Goal: Task Accomplishment & Management: Use online tool/utility

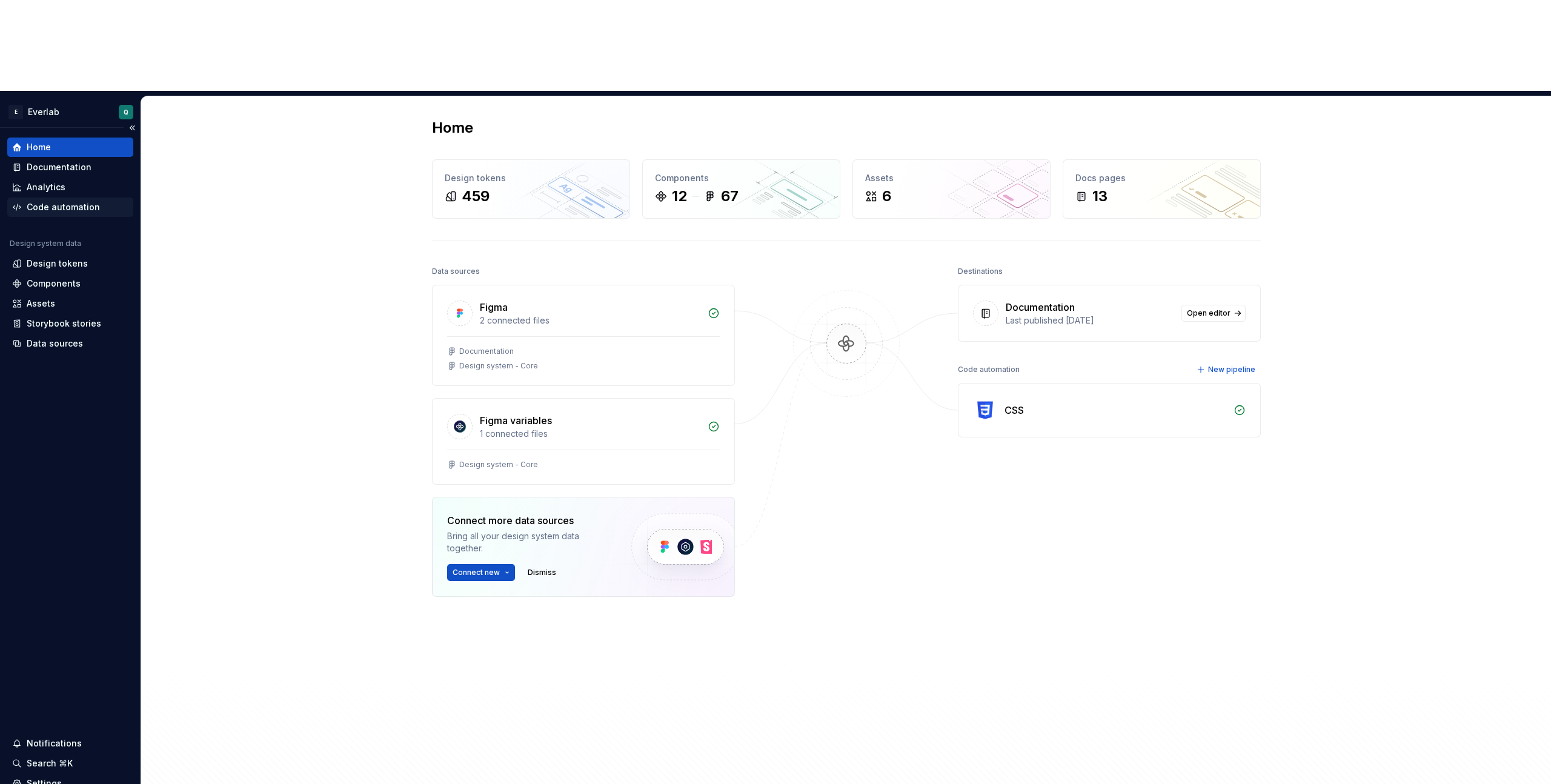
click at [66, 201] on div "Code automation" at bounding box center [64, 207] width 74 height 12
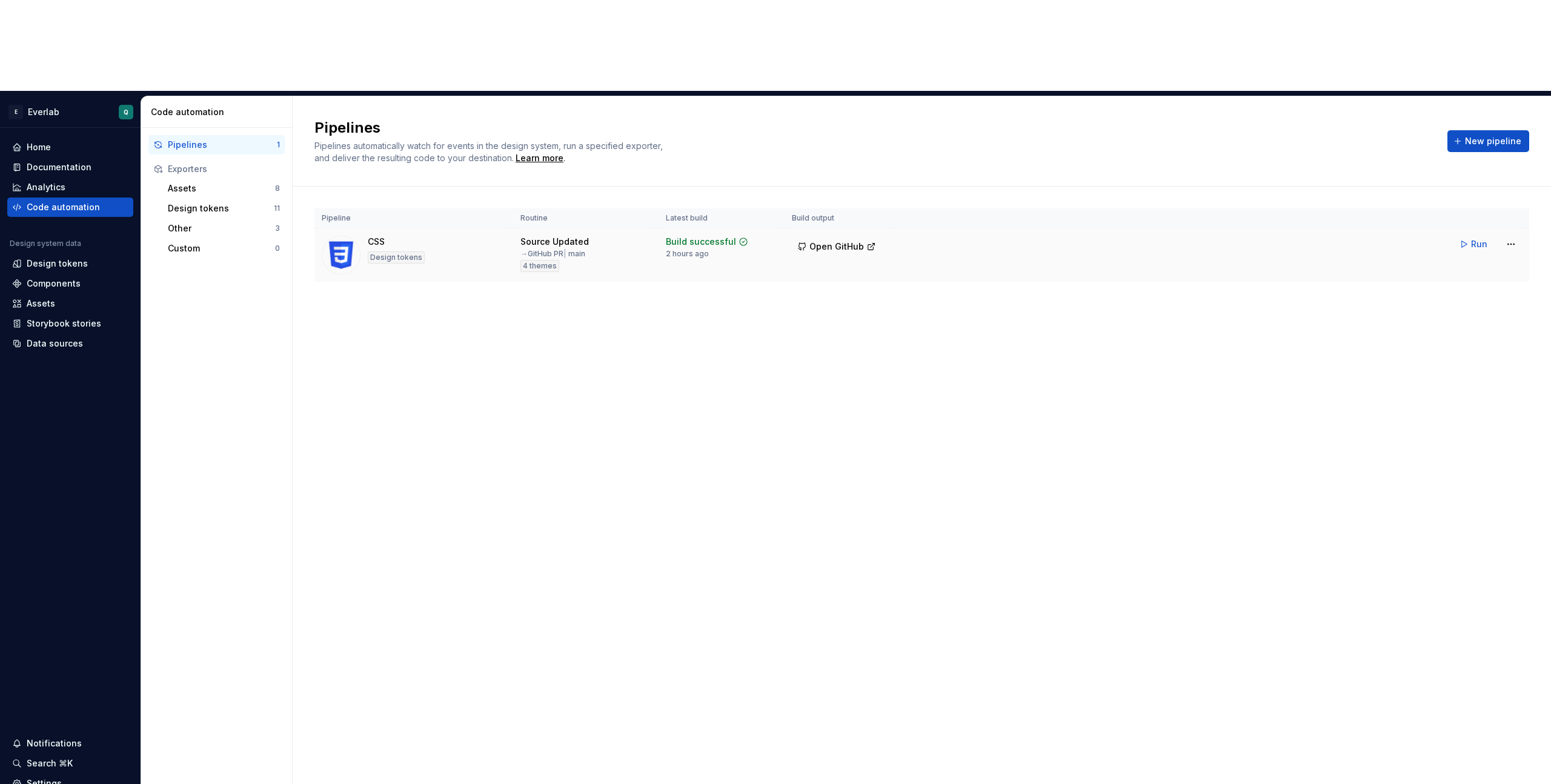
click at [679, 249] on div "2 hours ago" at bounding box center [687, 254] width 43 height 10
click at [756, 239] on div "Pipelines Pipelines automatically watch for events in the design system, run a …" at bounding box center [921, 486] width 1259 height 779
click at [1474, 238] on span "Run" at bounding box center [1479, 244] width 16 height 12
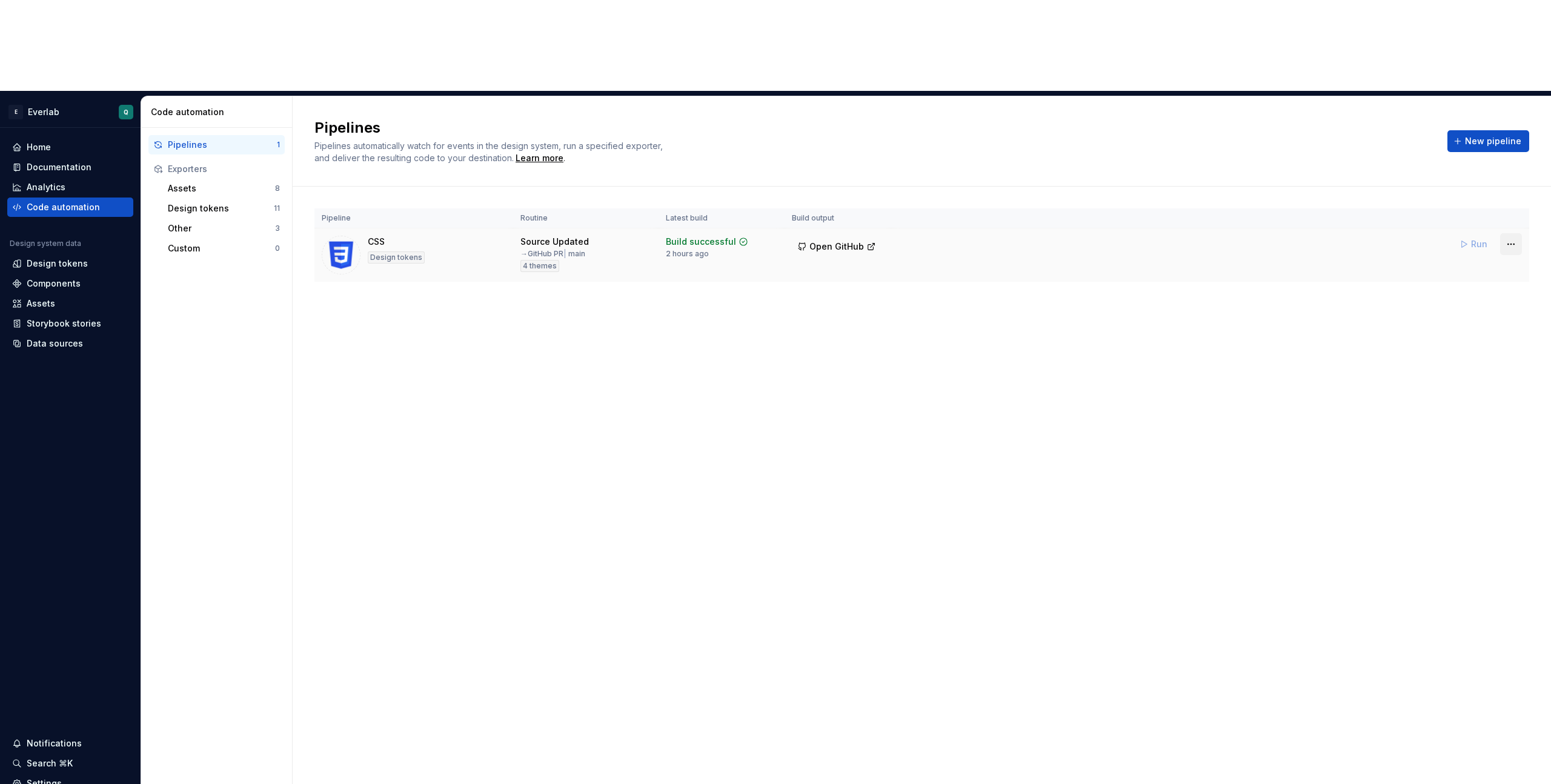
click at [1506, 154] on html "E Everlab Q Home Documentation Analytics Code automation Design system data Des…" at bounding box center [776, 392] width 1551 height 784
click at [1110, 158] on html "E Everlab Q Home Documentation Analytics Code automation Design system data Des…" at bounding box center [776, 392] width 1551 height 784
click at [999, 229] on td "Run" at bounding box center [1210, 244] width 638 height 32
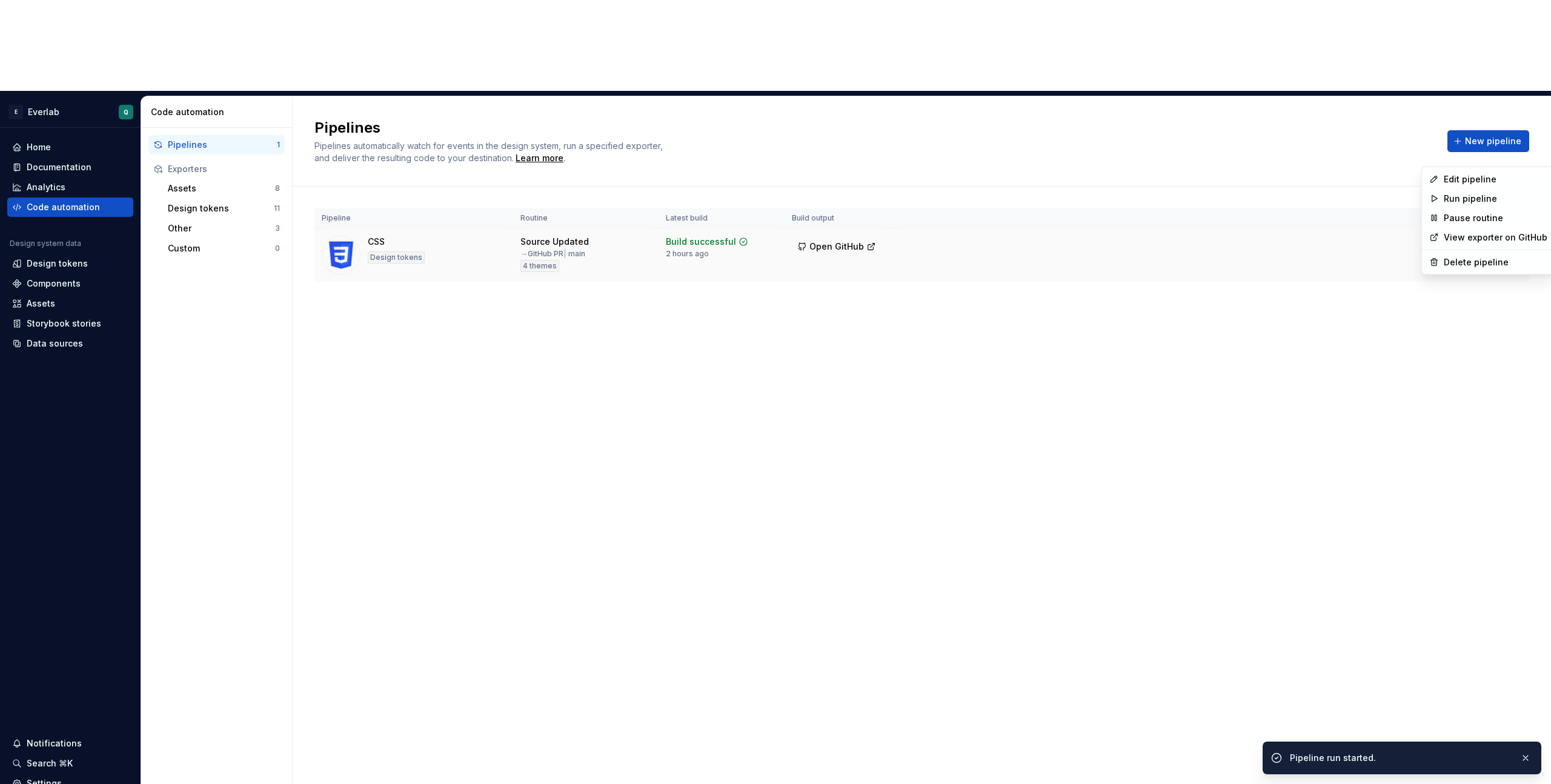
click at [1508, 152] on html "E Everlab Q Home Documentation Analytics Code automation Design system data Des…" at bounding box center [776, 392] width 1551 height 784
click at [402, 151] on html "E Everlab Q Home Documentation Analytics Code automation Design system data Des…" at bounding box center [776, 392] width 1551 height 784
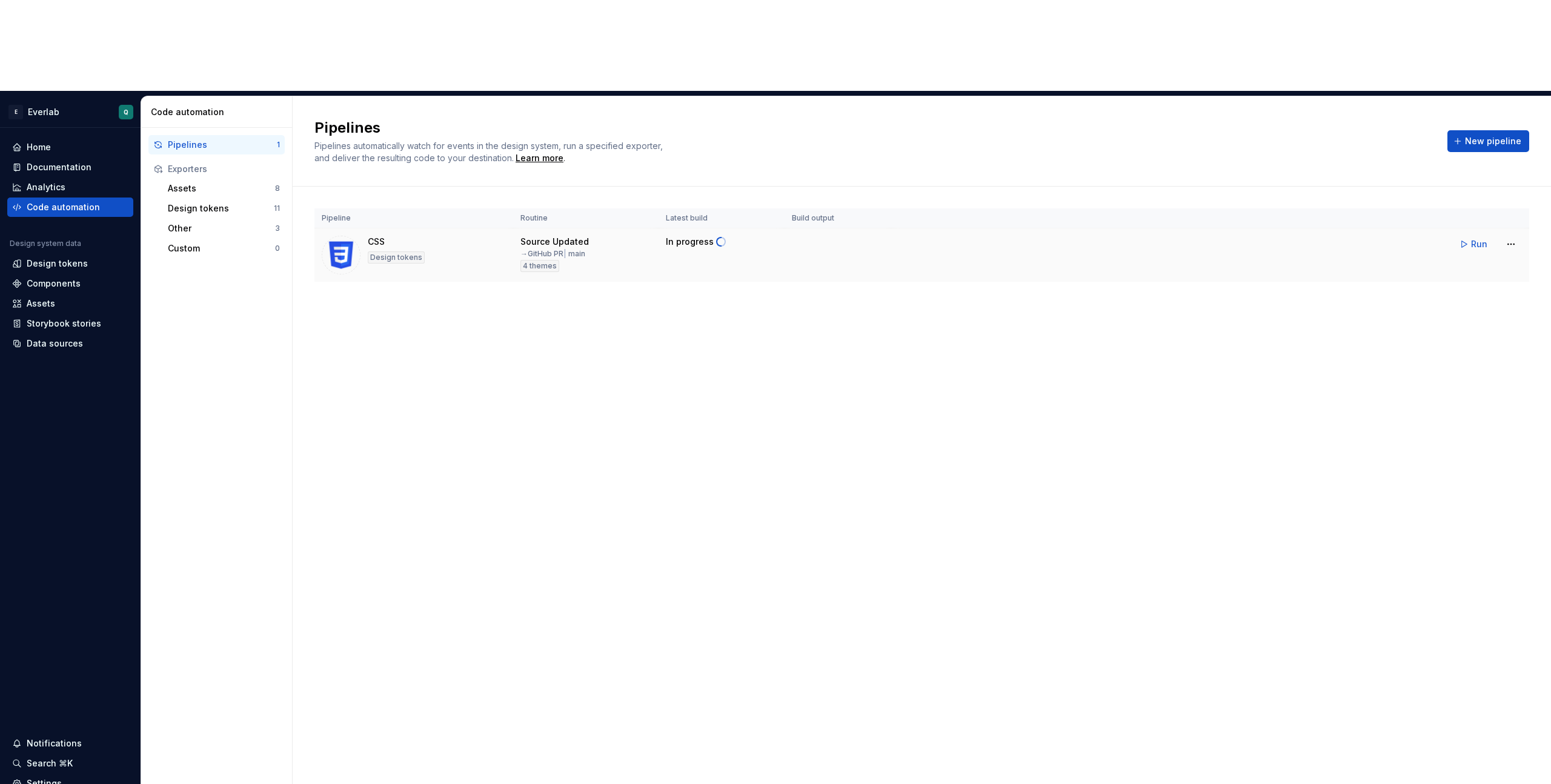
click at [361, 236] on div "CSS Design tokens" at bounding box center [414, 255] width 184 height 39
click at [1508, 151] on html "E Everlab Q Home Documentation Analytics Code automation Design system data Des…" at bounding box center [776, 392] width 1551 height 784
click at [1480, 175] on div "Edit pipeline" at bounding box center [1496, 179] width 104 height 12
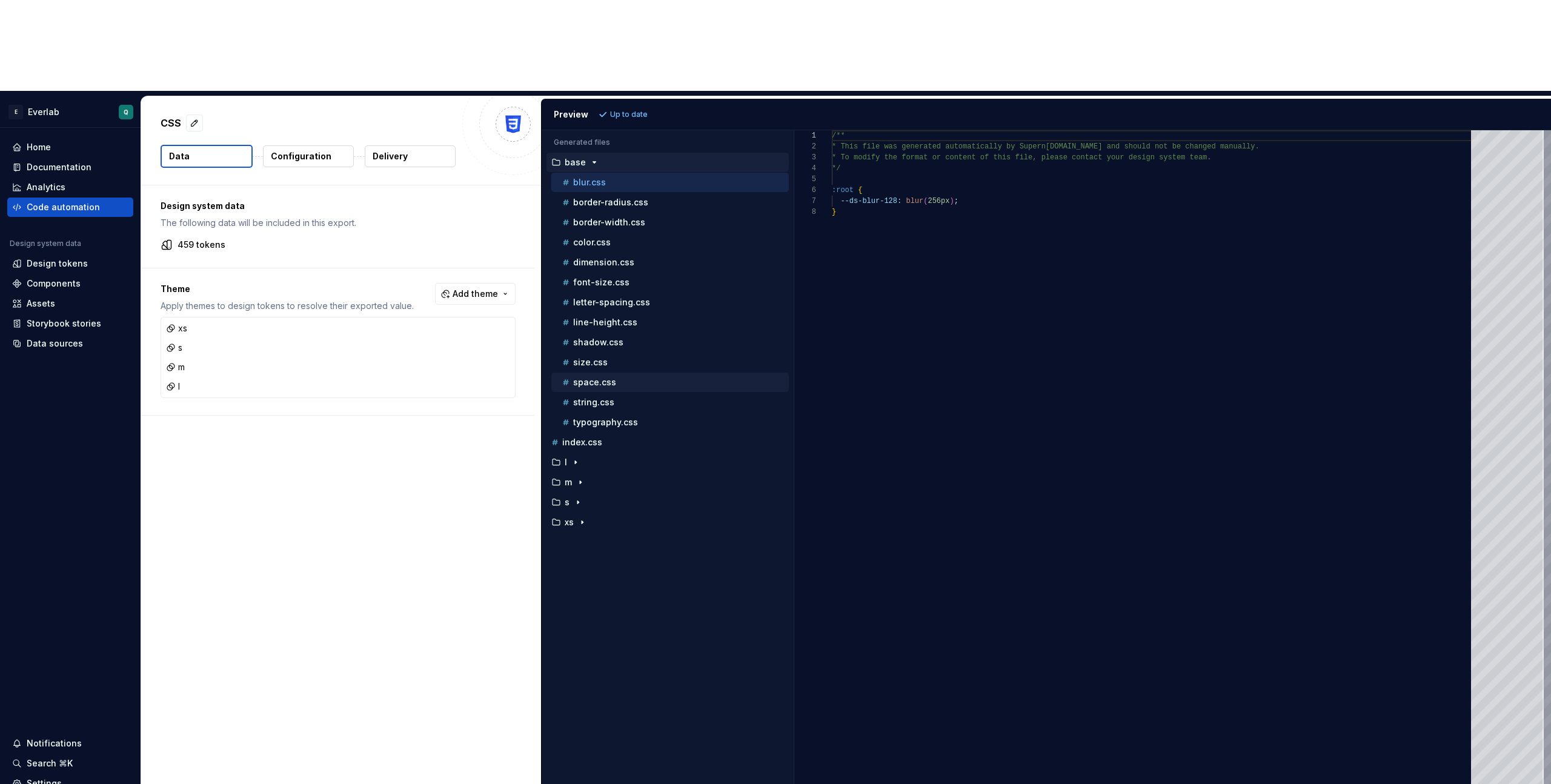
click at [606, 377] on p "space.css" at bounding box center [594, 382] width 43 height 10
type textarea "**********"
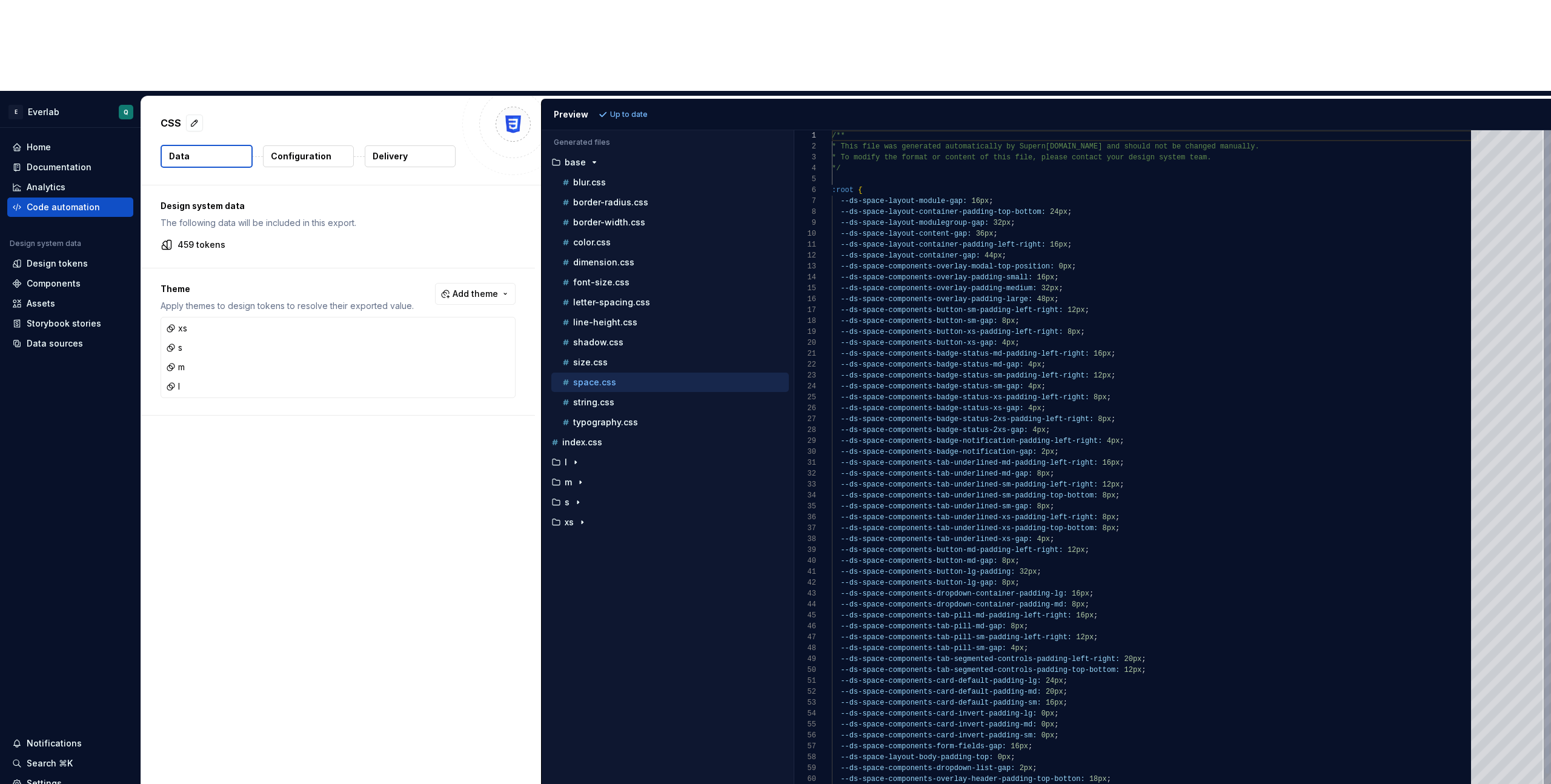
click at [998, 130] on div "/** * This file was generated automatically by Supern [DOMAIN_NAME] and should …" at bounding box center [1155, 561] width 647 height 862
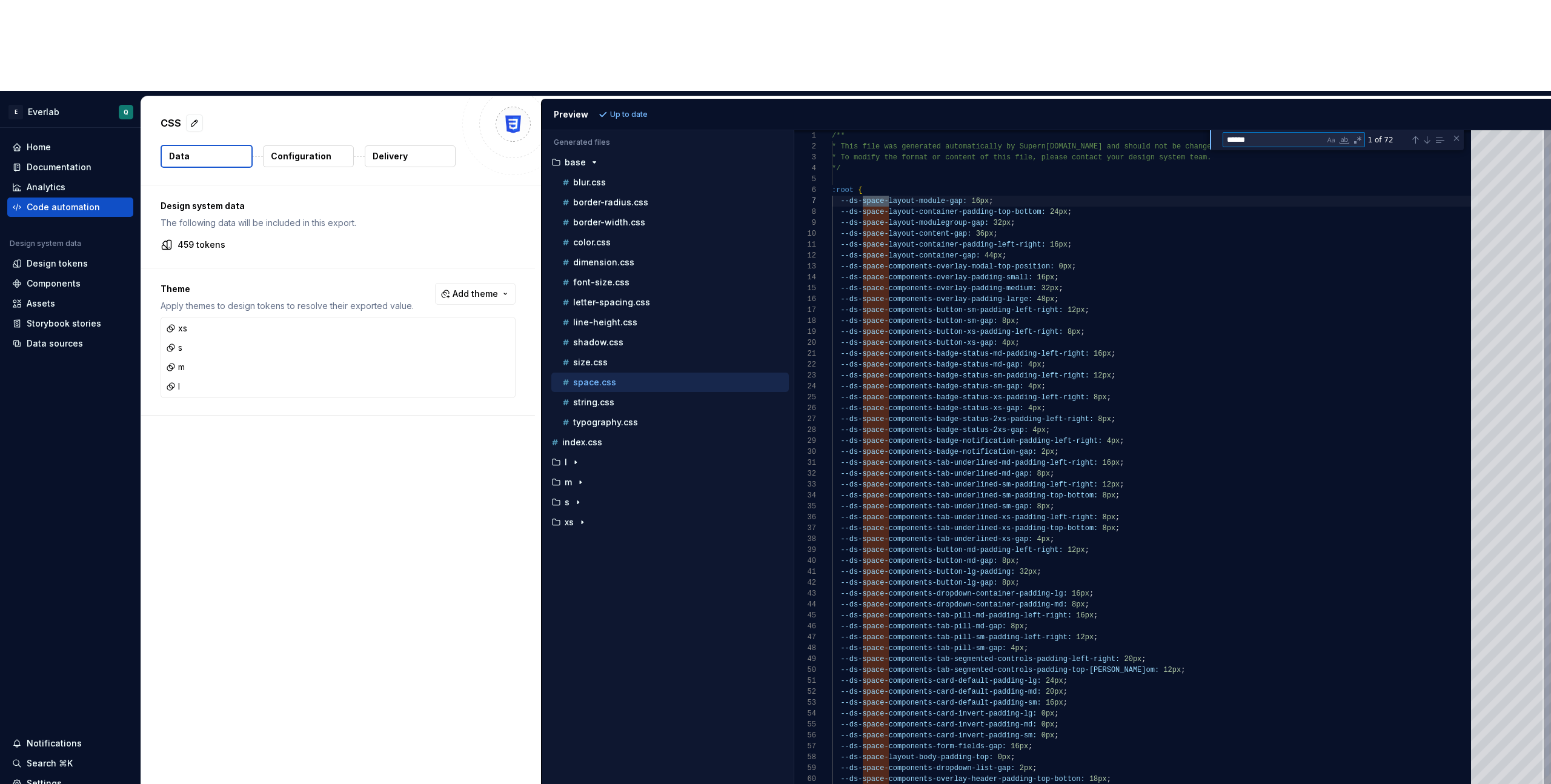
scroll to position [43, 57]
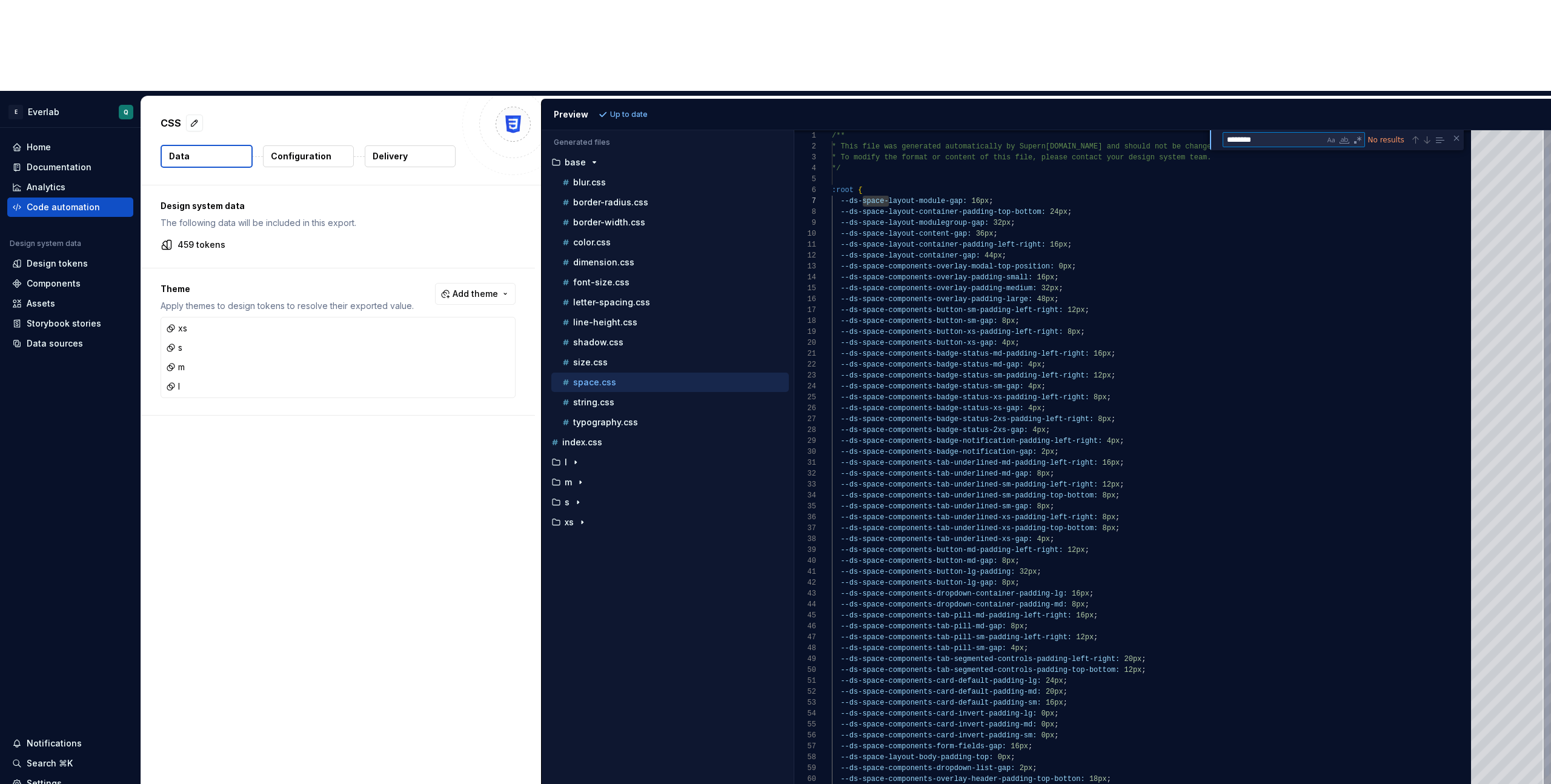
type textarea "********"
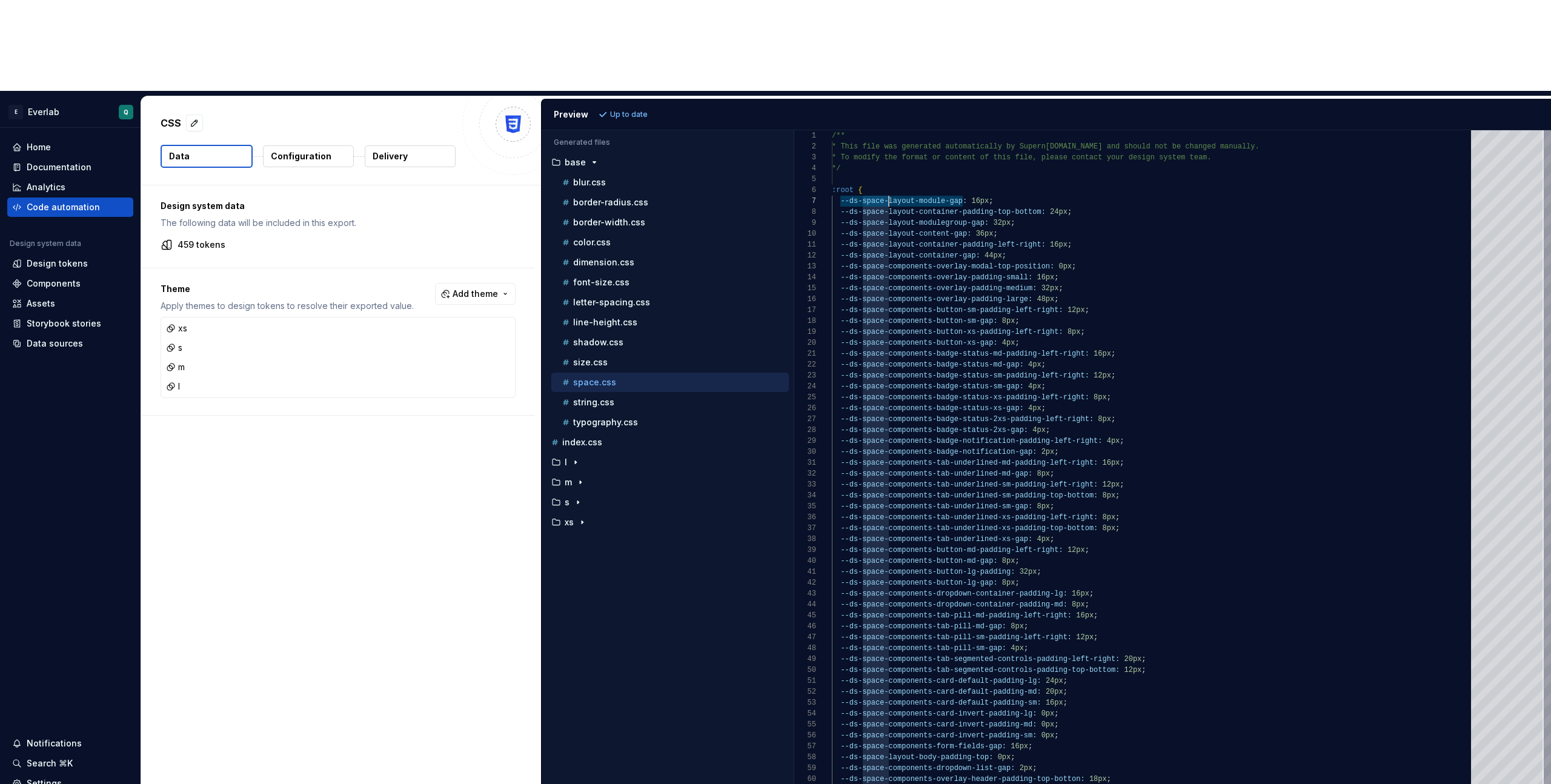
click at [429, 393] on div "Design system data The following data will be included in this export. 459 toke…" at bounding box center [341, 504] width 400 height 638
